Goal: Task Accomplishment & Management: Manage account settings

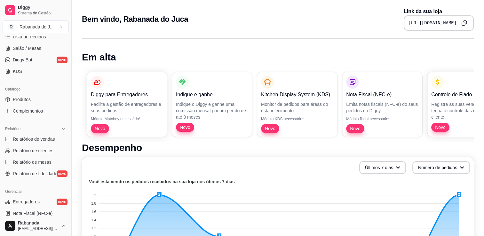
scroll to position [107, 0]
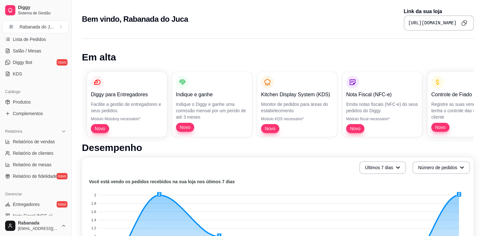
click at [35, 107] on ul "Produtos Complementos" at bounding box center [36, 108] width 66 height 22
click at [32, 103] on link "Produtos" at bounding box center [36, 102] width 66 height 10
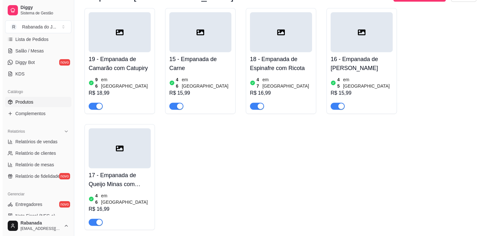
scroll to position [406, 0]
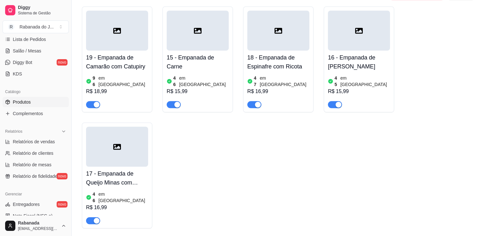
click at [107, 25] on div at bounding box center [117, 31] width 62 height 40
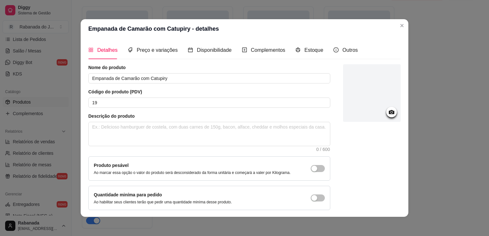
click at [363, 109] on div at bounding box center [372, 93] width 58 height 58
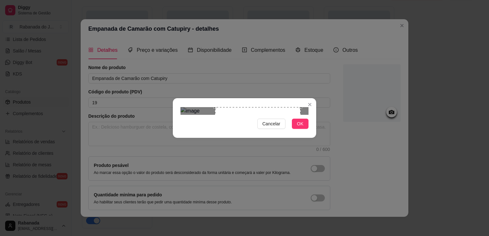
click at [235, 114] on div "Use the arrow keys to move the crop selection area" at bounding box center [257, 149] width 85 height 85
click at [303, 127] on span "OK" at bounding box center [300, 123] width 6 height 7
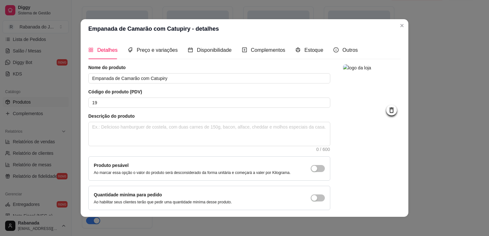
scroll to position [23, 0]
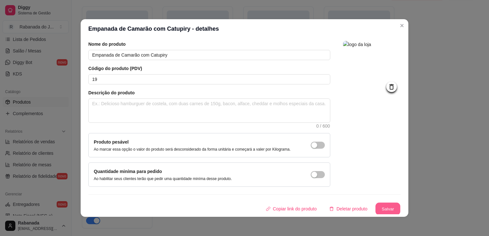
click at [381, 206] on button "Salvar" at bounding box center [387, 209] width 25 height 12
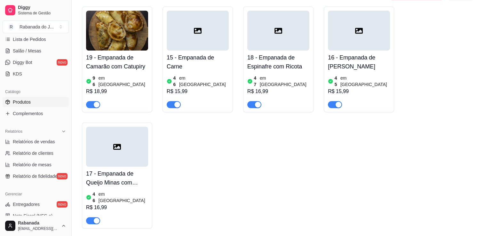
click at [195, 48] on div at bounding box center [198, 31] width 62 height 40
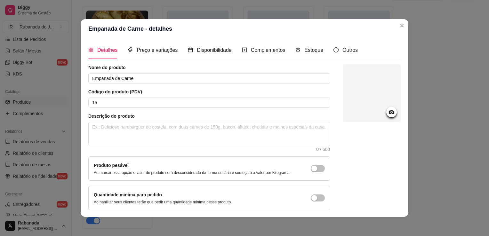
click at [388, 115] on icon at bounding box center [391, 111] width 7 height 7
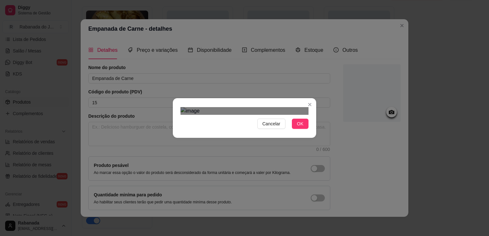
click at [222, 149] on div "Use the arrow keys to move the crop selection area" at bounding box center [237, 206] width 115 height 115
click at [225, 150] on div "Use the arrow keys to move the crop selection area" at bounding box center [240, 207] width 115 height 115
click at [298, 127] on span "OK" at bounding box center [300, 123] width 6 height 7
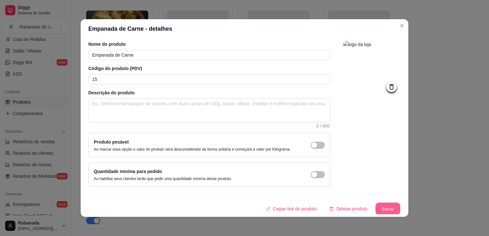
click at [383, 209] on button "Salvar" at bounding box center [387, 209] width 25 height 12
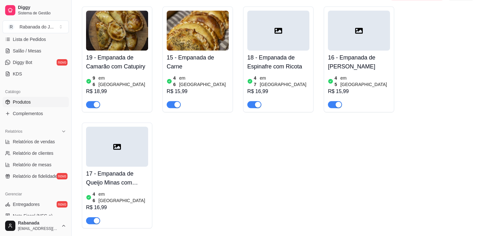
click at [286, 25] on div at bounding box center [278, 31] width 62 height 40
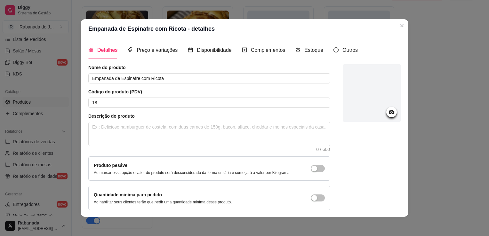
click at [351, 79] on div at bounding box center [372, 93] width 58 height 58
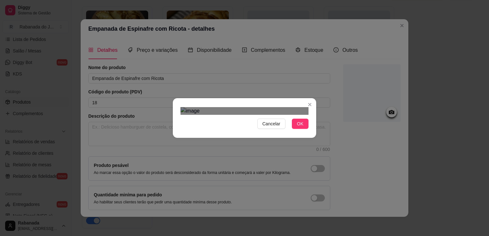
click at [228, 153] on div "Use the arrow keys to move the crop selection area" at bounding box center [237, 210] width 115 height 115
click at [297, 127] on span "OK" at bounding box center [300, 123] width 6 height 7
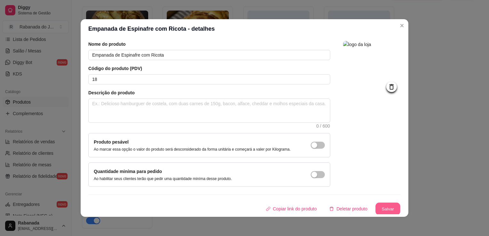
click at [376, 211] on button "Salvar" at bounding box center [387, 209] width 25 height 12
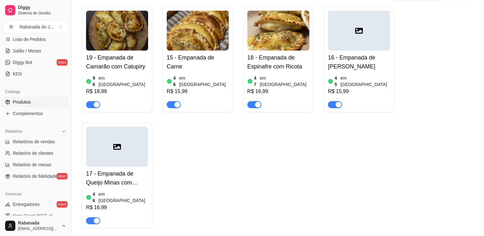
click at [375, 31] on div at bounding box center [359, 31] width 62 height 40
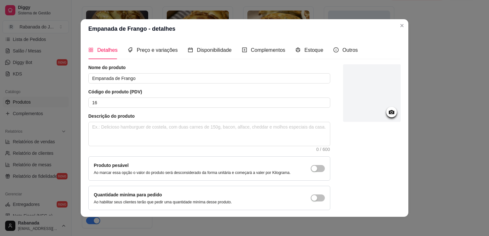
click at [371, 87] on div at bounding box center [372, 93] width 58 height 58
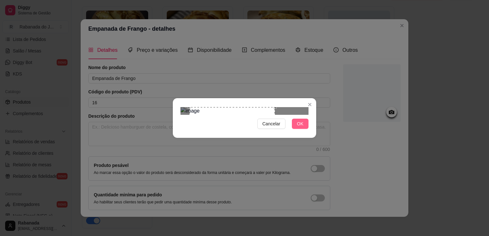
drag, startPoint x: 261, startPoint y: 127, endPoint x: 299, endPoint y: 163, distance: 51.8
click at [299, 127] on span "OK" at bounding box center [300, 123] width 6 height 7
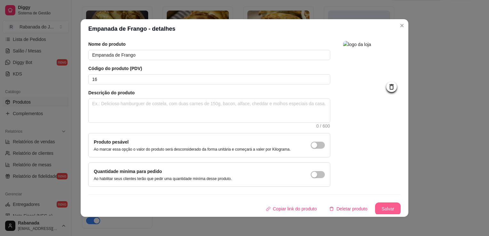
click at [385, 208] on button "Salvar" at bounding box center [388, 209] width 26 height 13
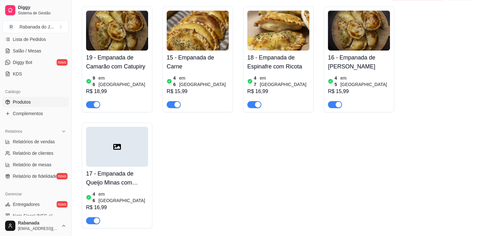
click at [383, 29] on img at bounding box center [359, 31] width 62 height 40
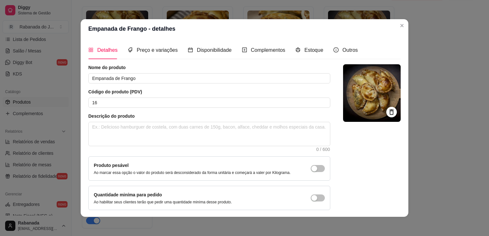
click at [389, 112] on icon at bounding box center [391, 111] width 4 height 5
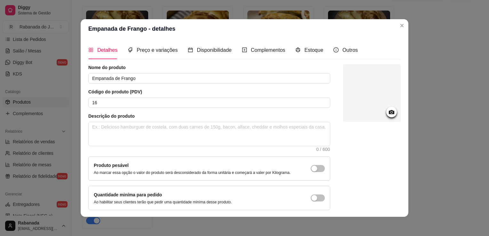
click at [389, 112] on icon at bounding box center [391, 112] width 5 height 4
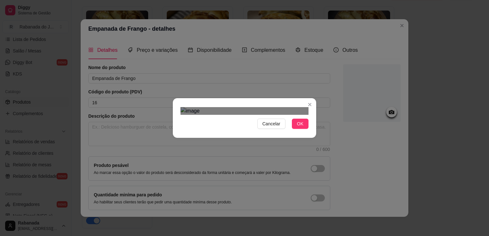
click at [289, 115] on div at bounding box center [244, 111] width 128 height 8
click at [198, 98] on section "Cancelar OK" at bounding box center [244, 118] width 143 height 40
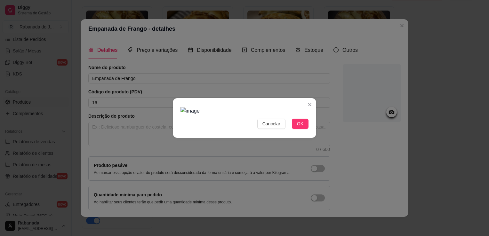
click at [198, 107] on img at bounding box center [244, 111] width 128 height 8
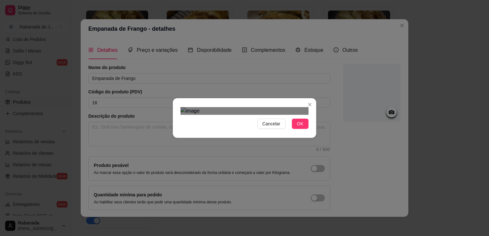
click at [198, 115] on img at bounding box center [244, 111] width 128 height 8
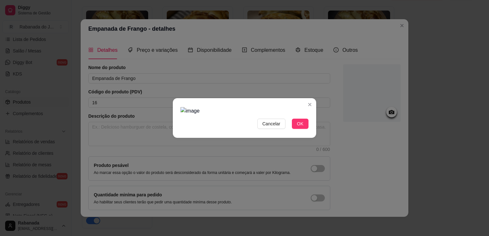
click at [198, 115] on img at bounding box center [244, 111] width 128 height 8
click at [303, 127] on span "OK" at bounding box center [300, 123] width 6 height 7
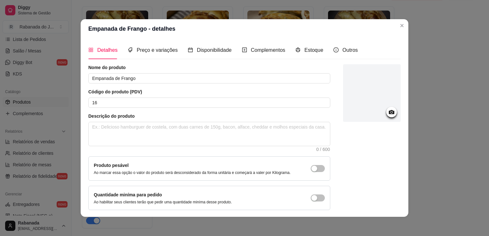
click at [388, 108] on icon at bounding box center [391, 111] width 7 height 7
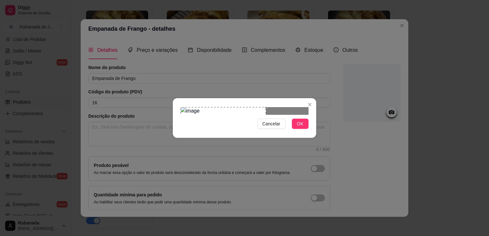
click at [248, 111] on div "Use the arrow keys to move the crop selection area" at bounding box center [222, 149] width 85 height 85
click at [301, 127] on span "OK" at bounding box center [300, 123] width 6 height 7
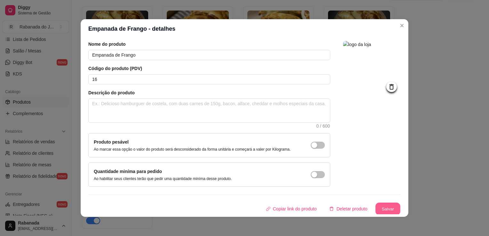
click at [384, 209] on button "Salvar" at bounding box center [387, 209] width 25 height 12
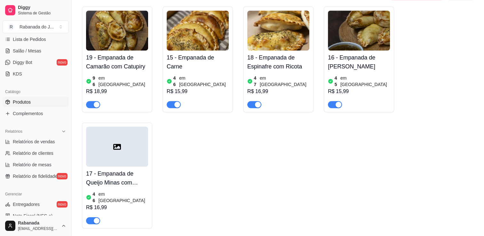
click at [344, 14] on img at bounding box center [359, 31] width 62 height 40
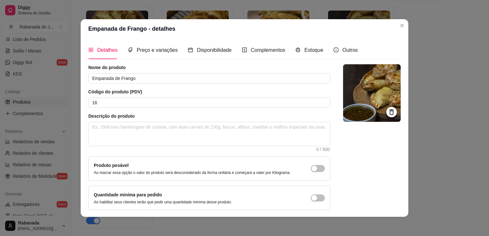
click at [389, 113] on icon at bounding box center [391, 111] width 4 height 5
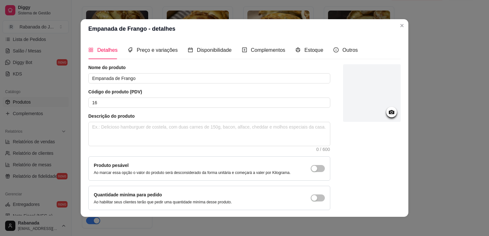
click at [364, 112] on div at bounding box center [372, 93] width 58 height 58
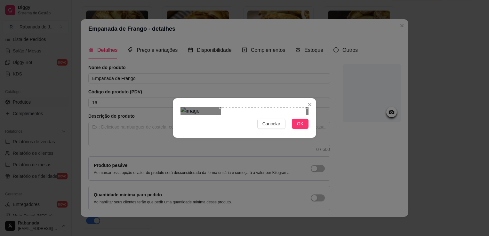
click at [276, 107] on div "Use the arrow keys to move the crop selection area" at bounding box center [263, 149] width 85 height 85
click at [303, 127] on span "OK" at bounding box center [300, 123] width 6 height 7
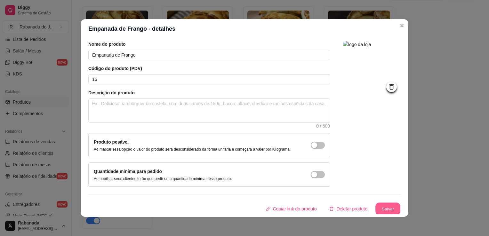
click at [380, 205] on button "Salvar" at bounding box center [387, 209] width 25 height 12
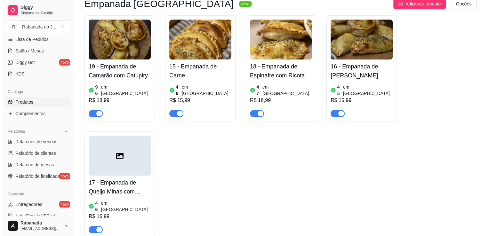
scroll to position [393, 0]
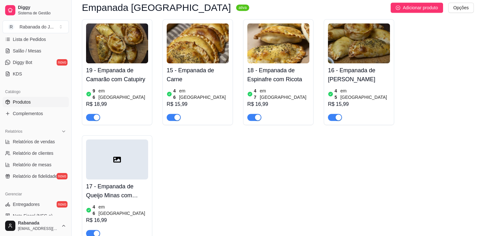
click at [367, 44] on img at bounding box center [359, 43] width 62 height 40
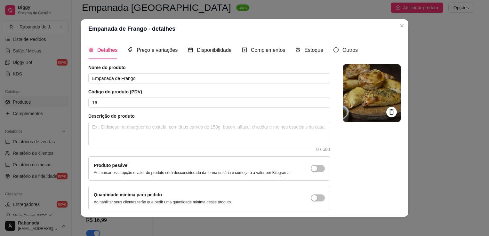
click at [388, 112] on icon at bounding box center [391, 111] width 7 height 7
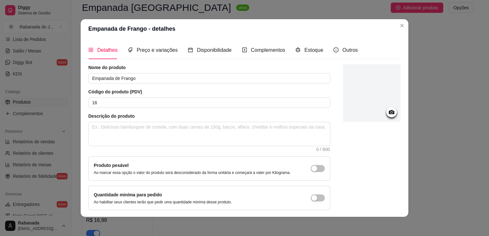
click at [346, 82] on div at bounding box center [372, 93] width 58 height 58
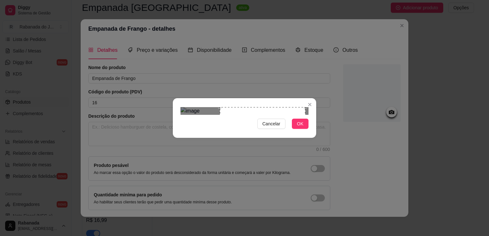
click at [294, 107] on div "Use the arrow keys to move the crop selection area" at bounding box center [262, 149] width 85 height 85
click at [305, 115] on div at bounding box center [244, 111] width 128 height 8
click at [298, 115] on div at bounding box center [244, 111] width 128 height 8
click at [293, 139] on div "Use the arrow keys to move the crop selection area" at bounding box center [257, 144] width 75 height 75
click at [295, 107] on div "Use the arrow keys to move the crop selection area" at bounding box center [271, 144] width 74 height 74
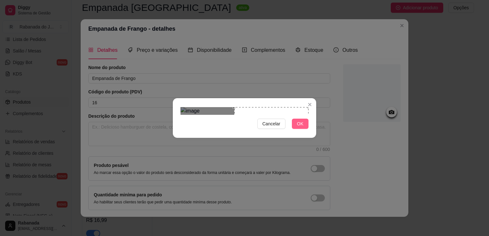
click at [298, 127] on span "OK" at bounding box center [300, 123] width 6 height 7
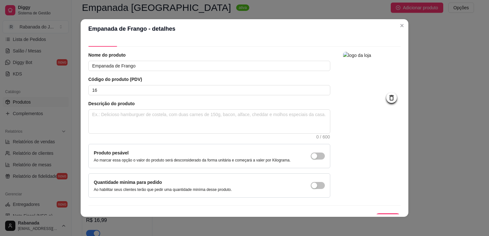
scroll to position [23, 0]
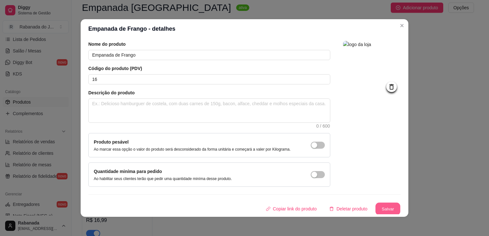
click at [378, 206] on button "Salvar" at bounding box center [387, 209] width 25 height 12
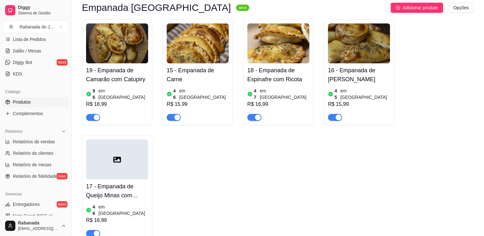
click at [125, 153] on div at bounding box center [117, 159] width 62 height 40
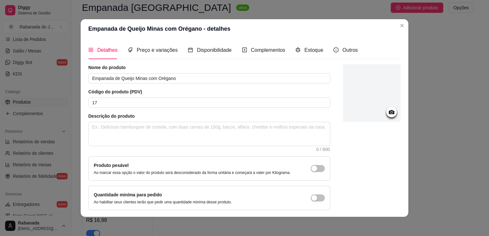
click at [351, 91] on div at bounding box center [372, 93] width 58 height 58
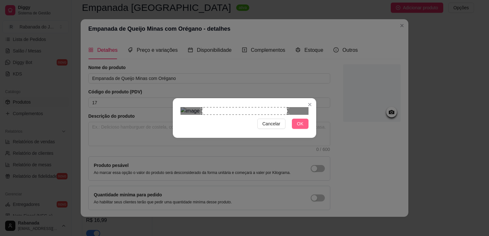
click at [300, 127] on span "OK" at bounding box center [300, 123] width 6 height 7
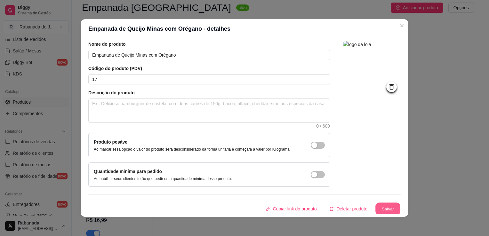
click at [383, 208] on button "Salvar" at bounding box center [387, 209] width 25 height 12
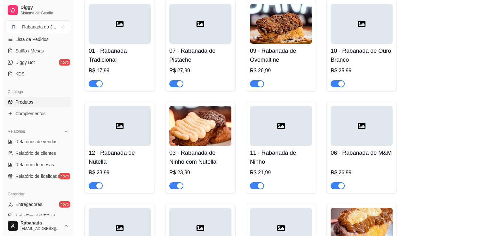
scroll to position [90, 0]
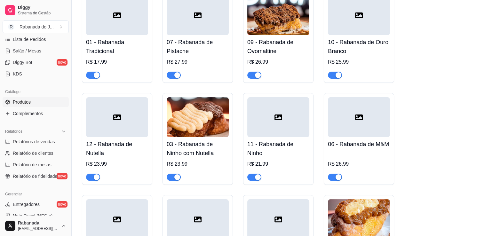
click at [116, 127] on div at bounding box center [117, 117] width 62 height 40
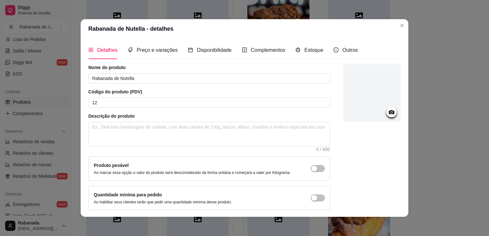
click at [348, 96] on div at bounding box center [372, 93] width 58 height 58
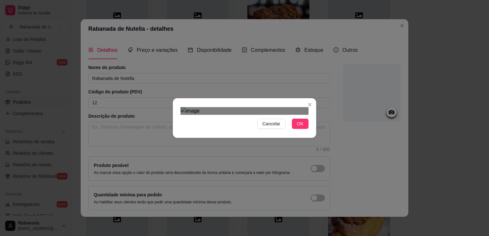
click at [253, 142] on div "Use the arrow keys to move the crop selection area" at bounding box center [239, 199] width 115 height 115
click at [298, 127] on span "OK" at bounding box center [300, 123] width 6 height 7
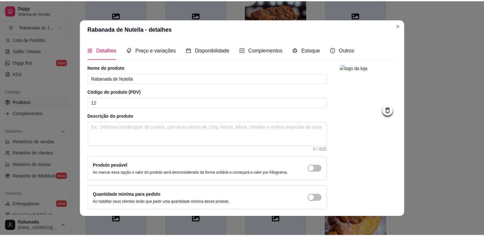
scroll to position [23, 0]
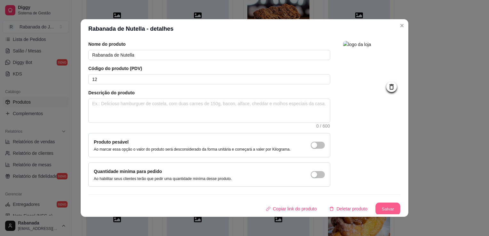
click at [377, 209] on button "Salvar" at bounding box center [387, 209] width 25 height 12
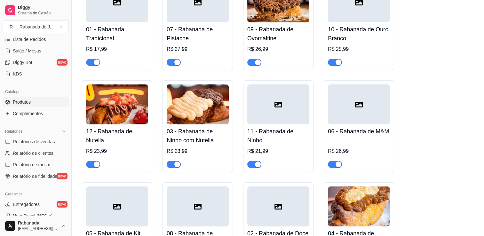
scroll to position [0, 0]
